Goal: Navigation & Orientation: Find specific page/section

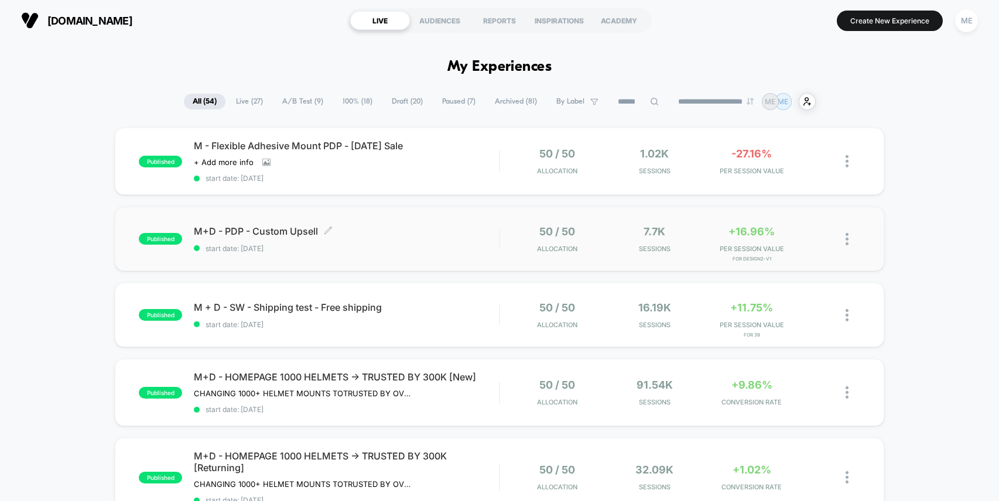
click at [421, 237] on div "M+D - PDP - Custom Upsell Click to edit experience details Click to edit experi…" at bounding box center [346, 239] width 305 height 28
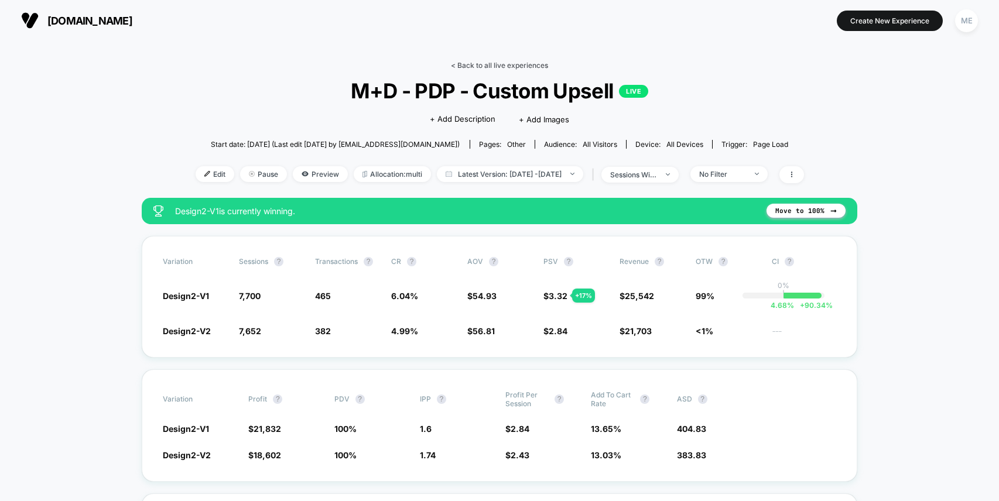
click at [486, 63] on link "< Back to all live experiences" at bounding box center [499, 65] width 97 height 9
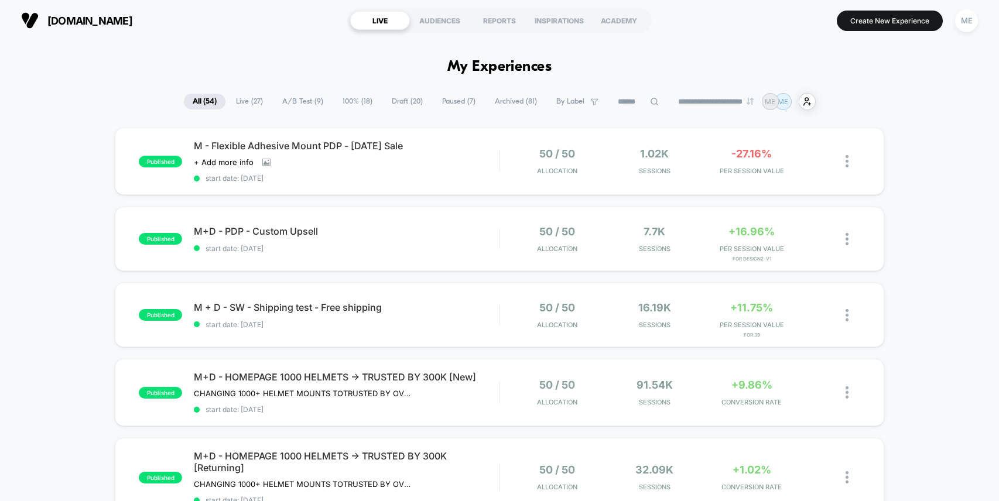
click at [405, 102] on span "Draft ( 20 )" at bounding box center [407, 102] width 49 height 16
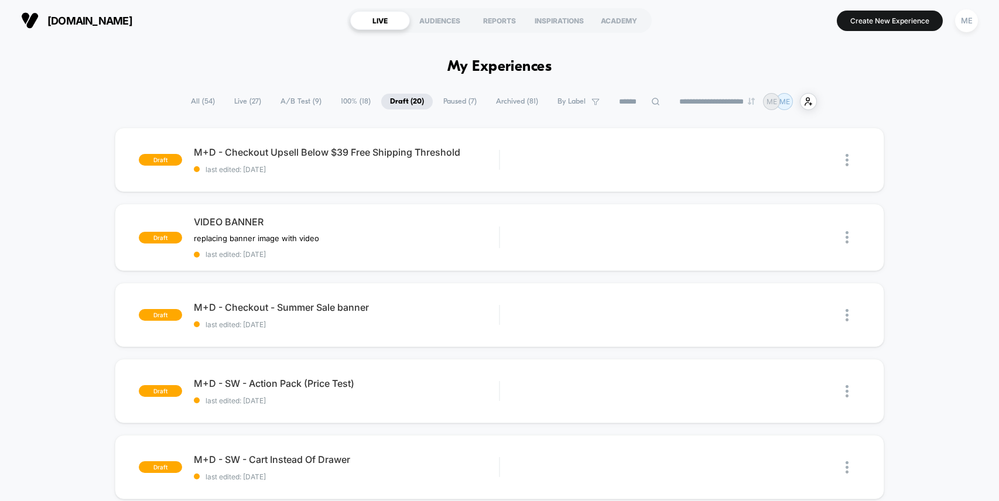
click at [452, 100] on span "Paused ( 7 )" at bounding box center [460, 102] width 51 height 16
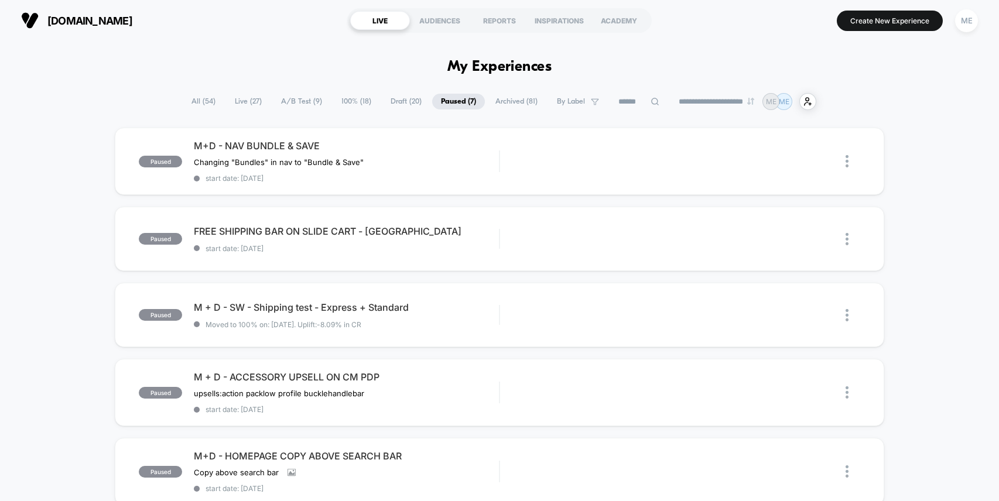
click at [251, 100] on span "Live ( 27 )" at bounding box center [248, 102] width 45 height 16
